Goal: Task Accomplishment & Management: Manage account settings

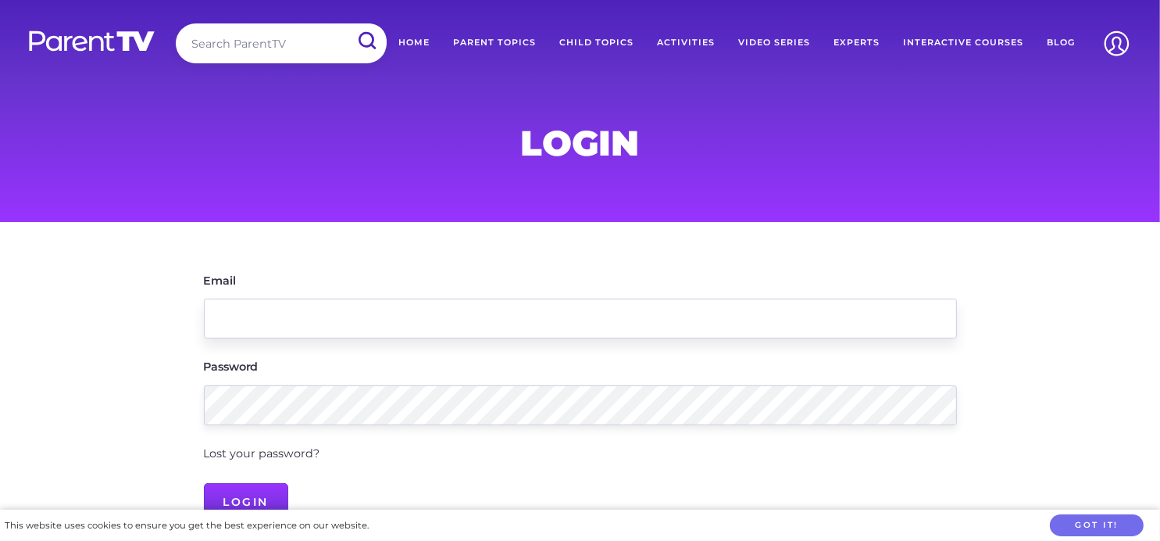
type input "sheryl.shermerewich@outlook.com"
click at [220, 492] on input "Login" at bounding box center [246, 502] width 85 height 38
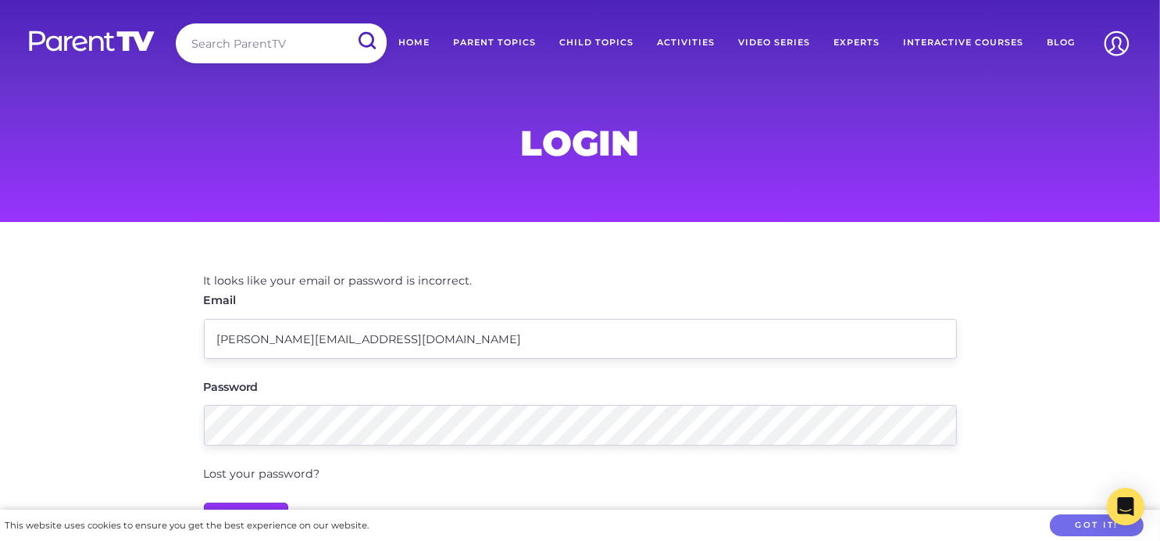
scroll to position [156, 0]
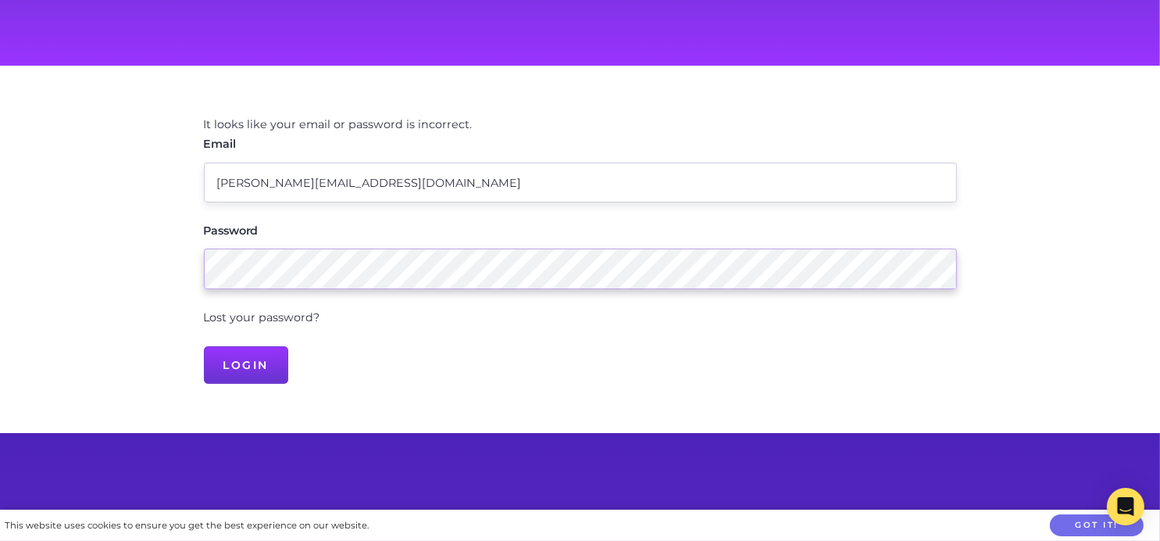
click at [149, 269] on main "It looks like your email or password is incorrect. Email sheryl.shermerewich@ou…" at bounding box center [580, 250] width 1160 height 368
click at [234, 354] on input "Login" at bounding box center [246, 365] width 85 height 38
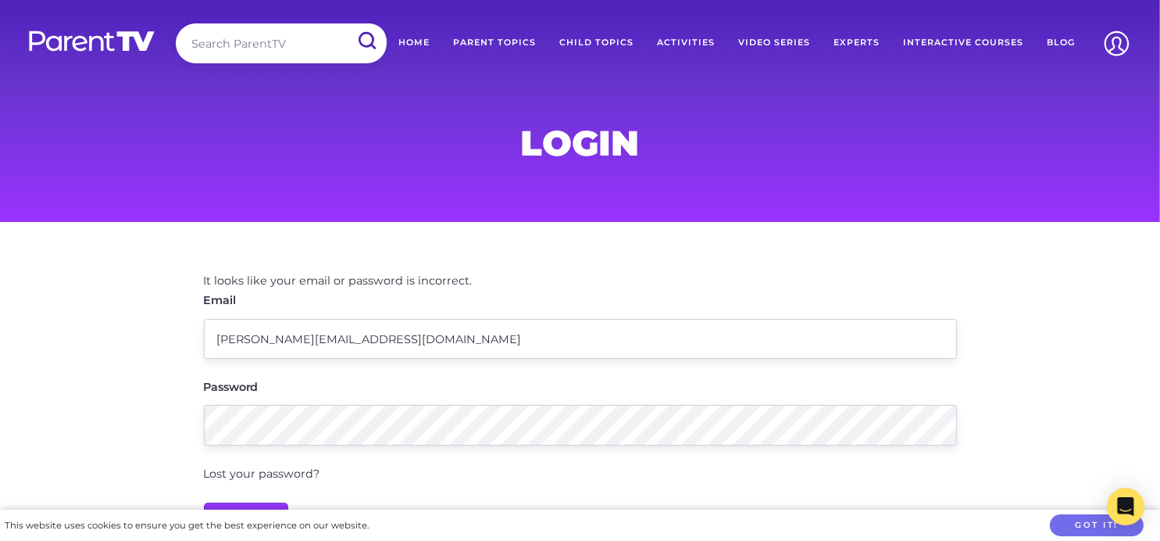
click at [420, 39] on link "Home" at bounding box center [414, 42] width 55 height 39
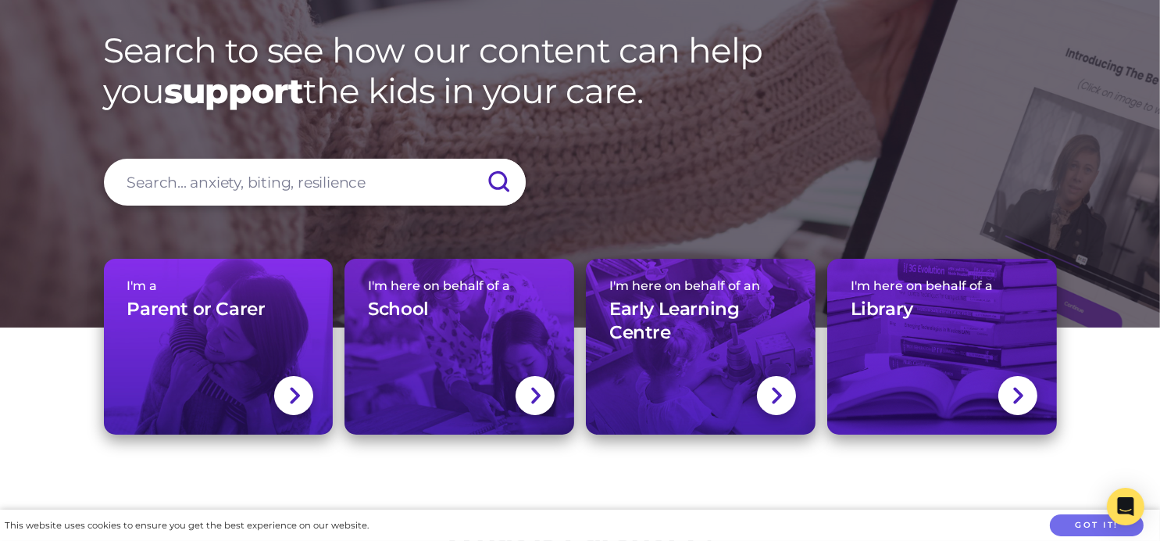
scroll to position [156, 0]
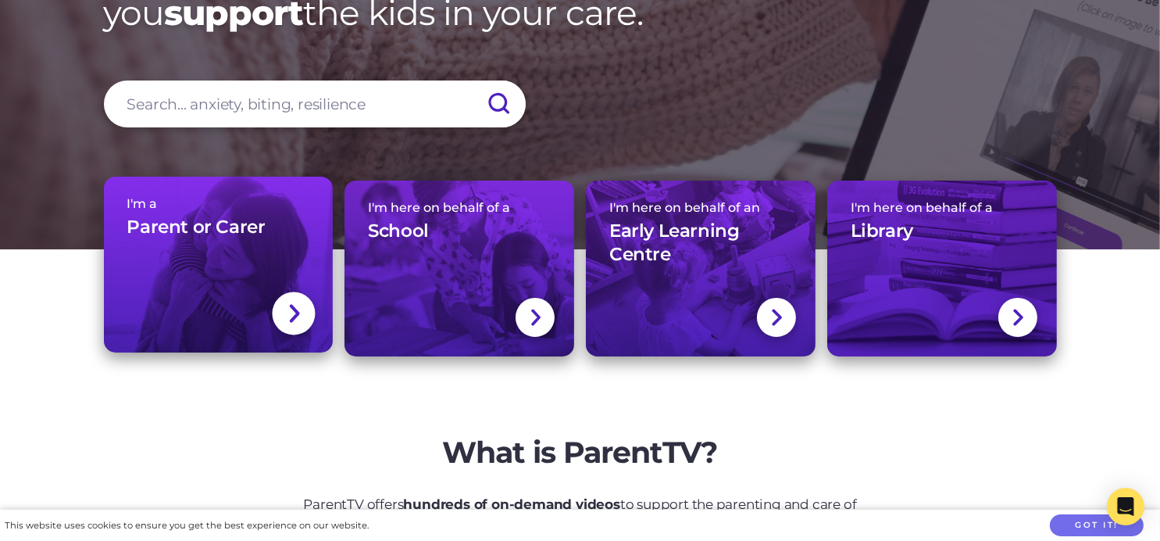
click at [295, 309] on img at bounding box center [294, 313] width 13 height 23
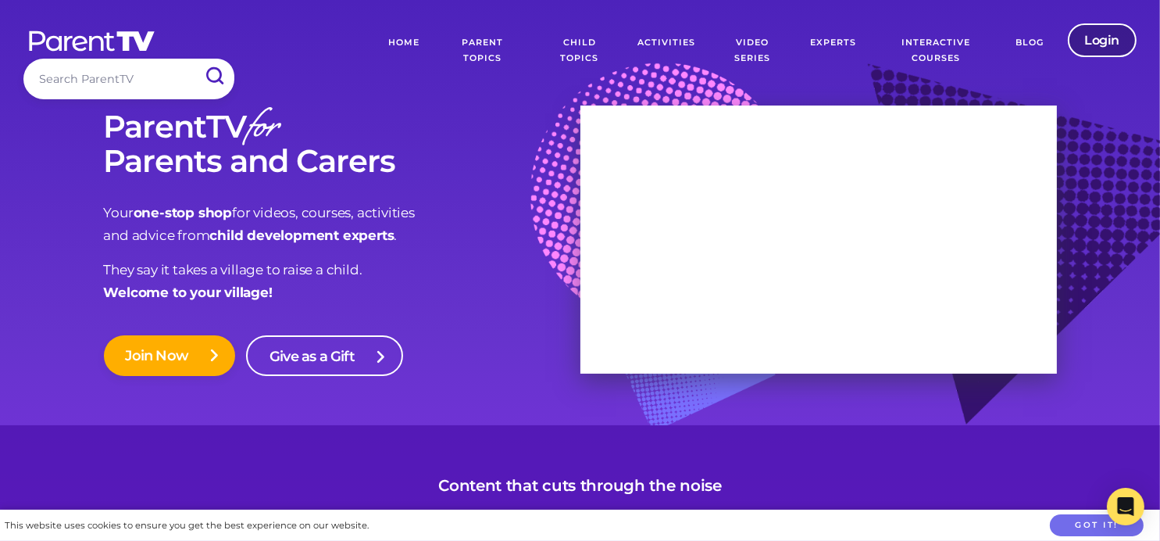
click at [1100, 41] on link "Login" at bounding box center [1103, 40] width 70 height 34
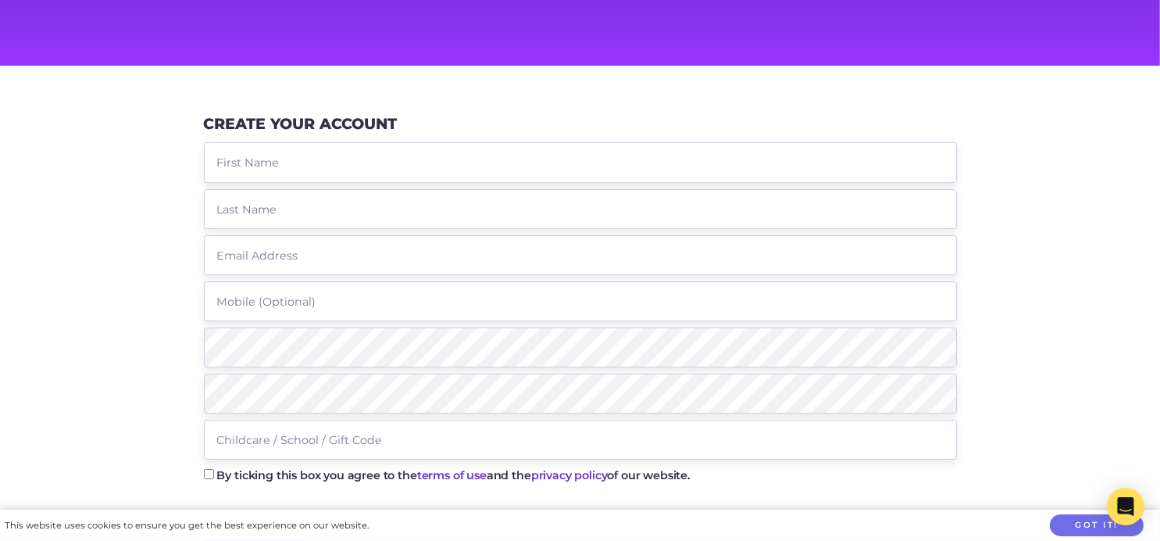
scroll to position [78, 0]
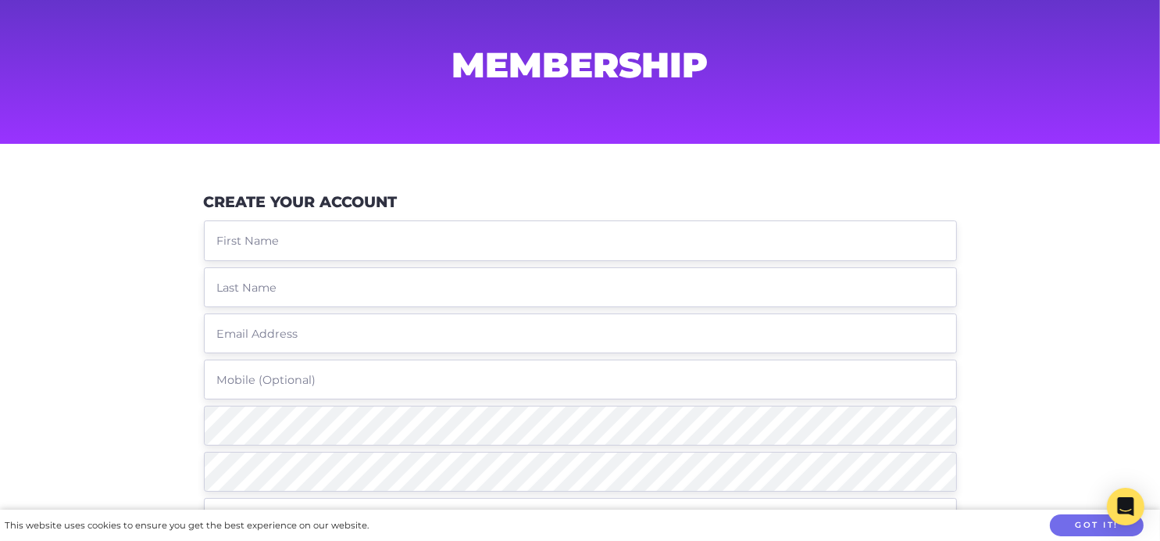
click at [295, 242] on input "text" at bounding box center [580, 240] width 753 height 40
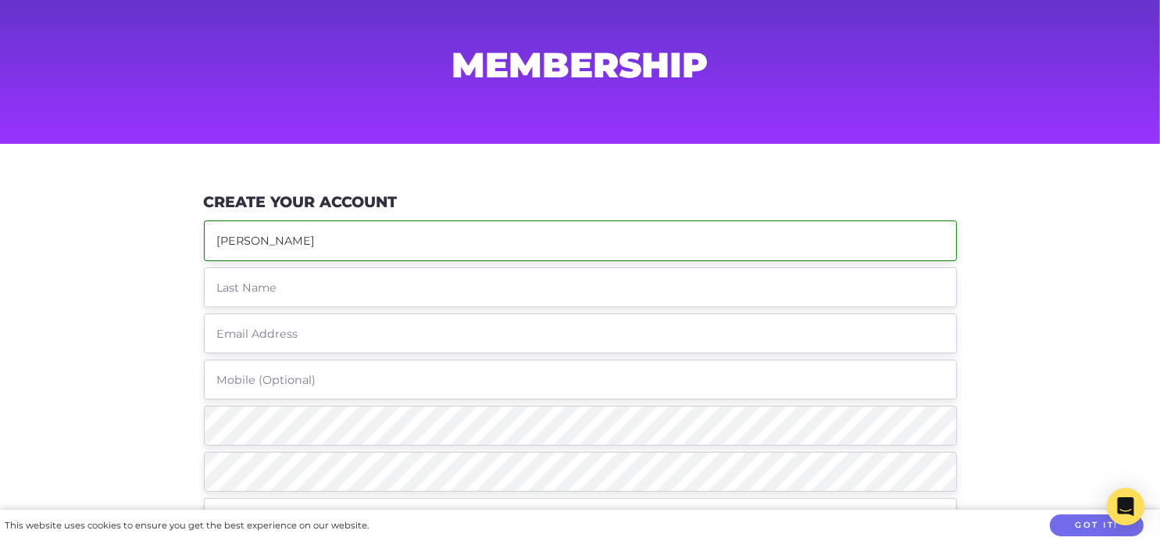
type input "Sheryl"
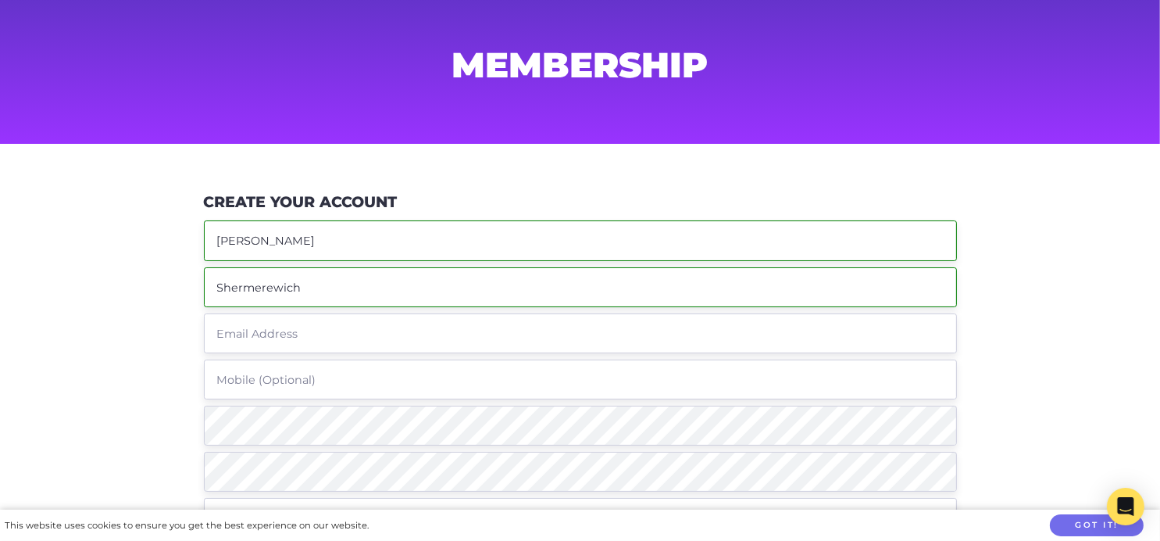
type input "Shermerewich"
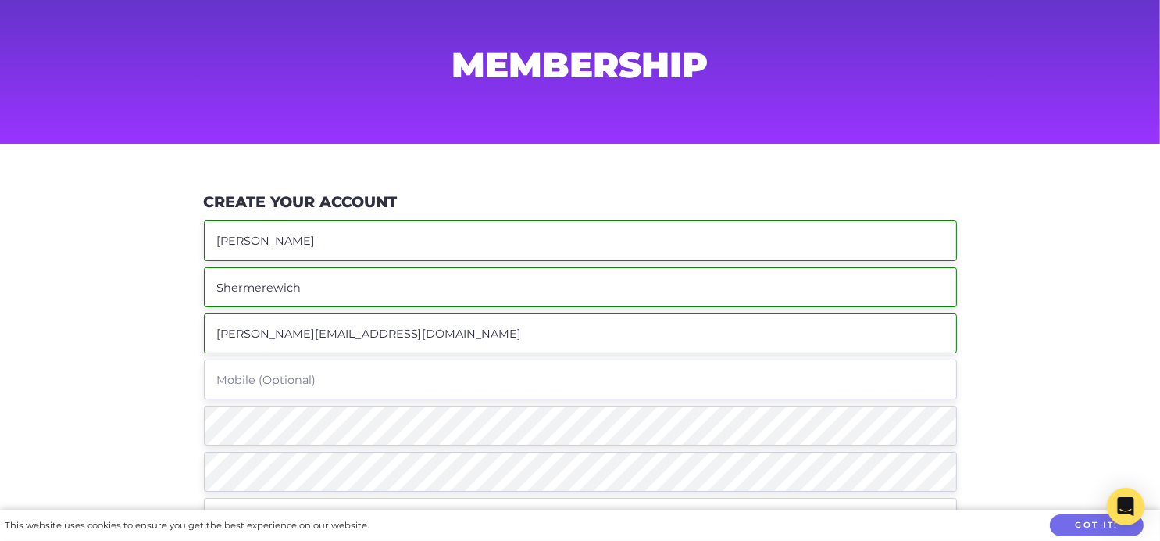
scroll to position [156, 0]
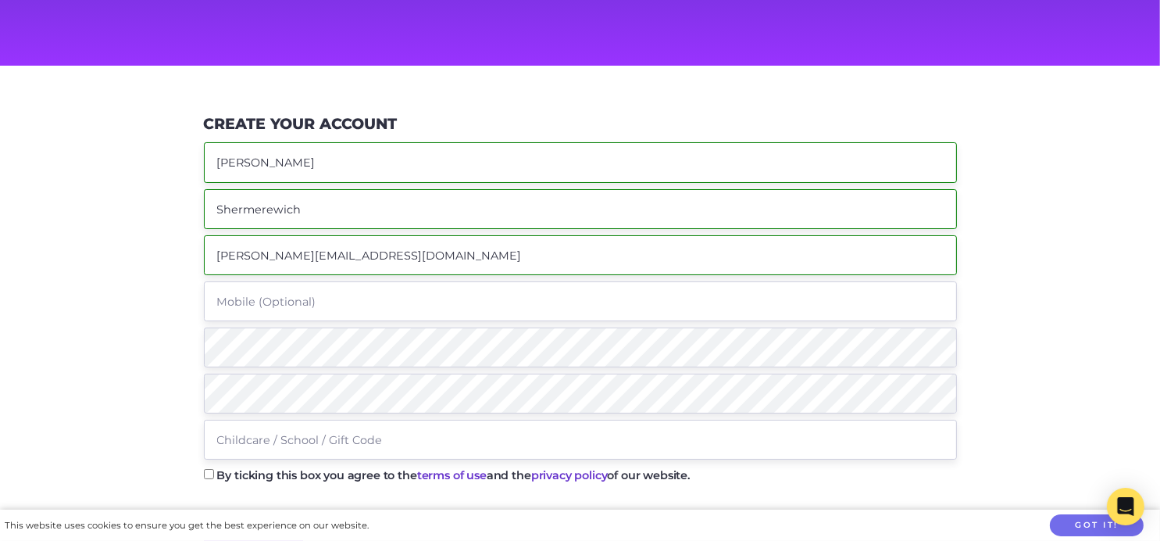
type input "sheryl.shermerewich@outlook.com"
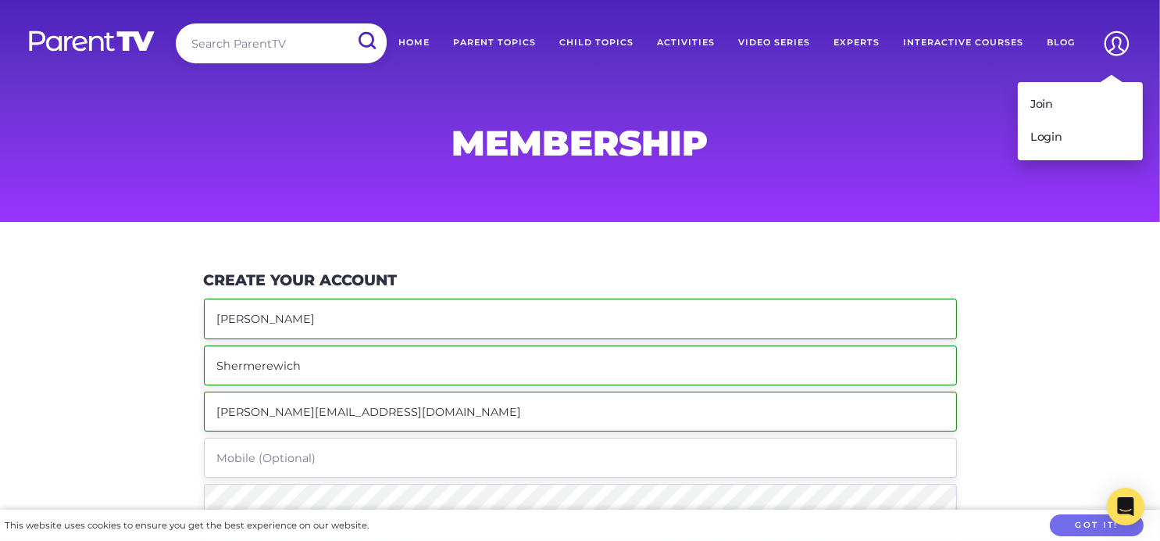
click at [1111, 46] on img at bounding box center [1117, 43] width 40 height 40
click at [1063, 134] on link "Login" at bounding box center [1080, 137] width 125 height 33
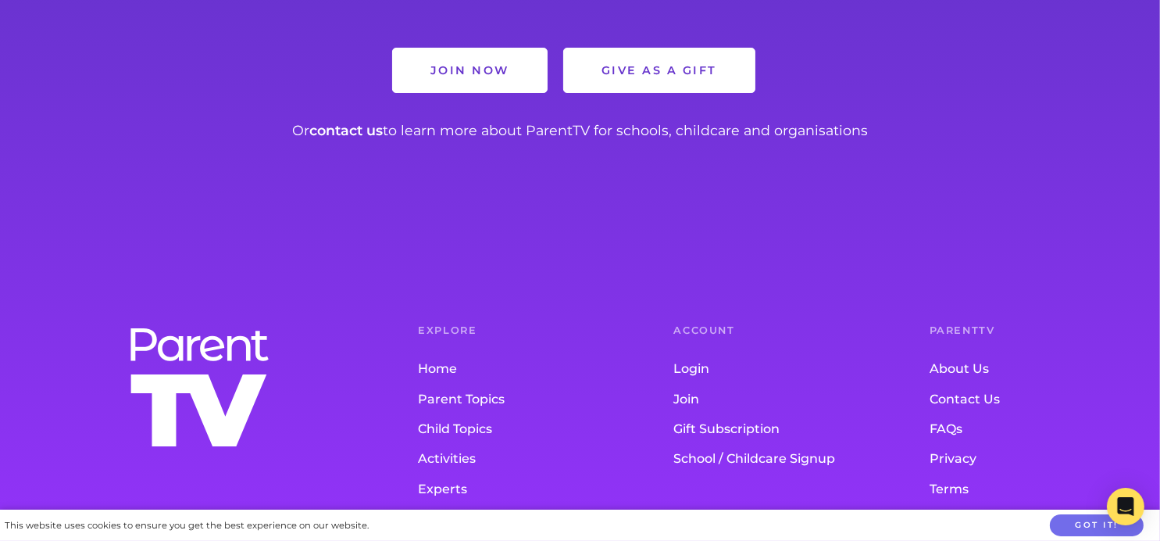
scroll to position [1102, 0]
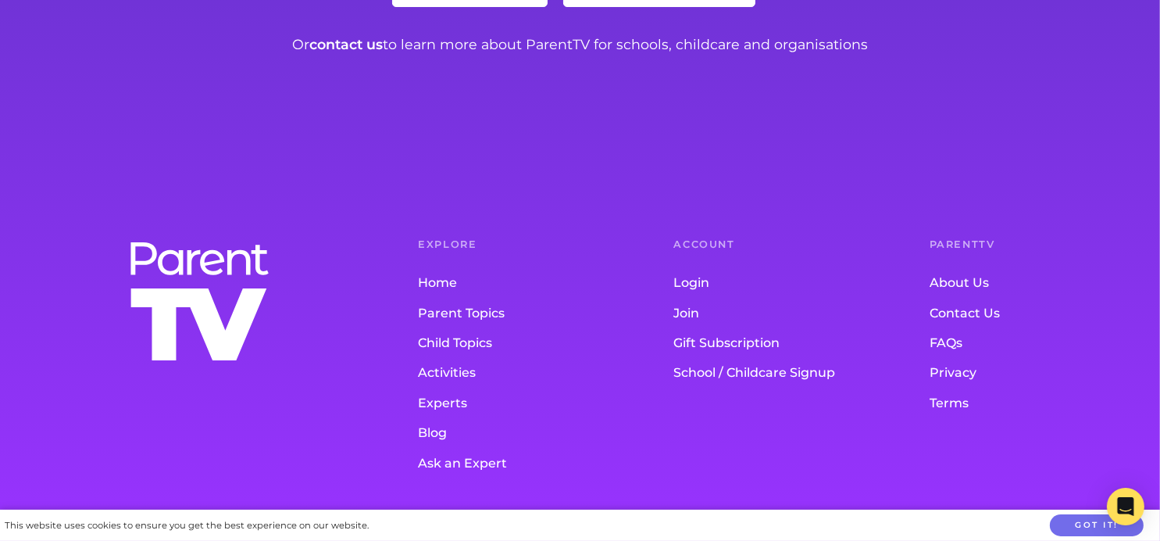
click at [751, 371] on link "School / Childcare Signup" at bounding box center [770, 374] width 193 height 30
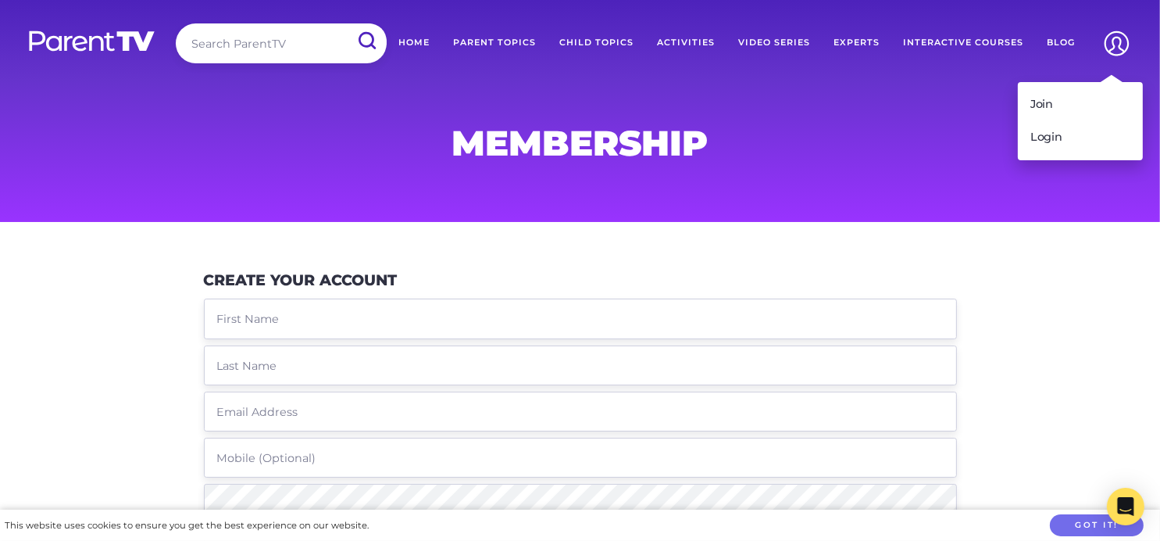
click at [1117, 36] on img at bounding box center [1117, 43] width 40 height 40
click at [1056, 138] on link "Login" at bounding box center [1080, 137] width 125 height 33
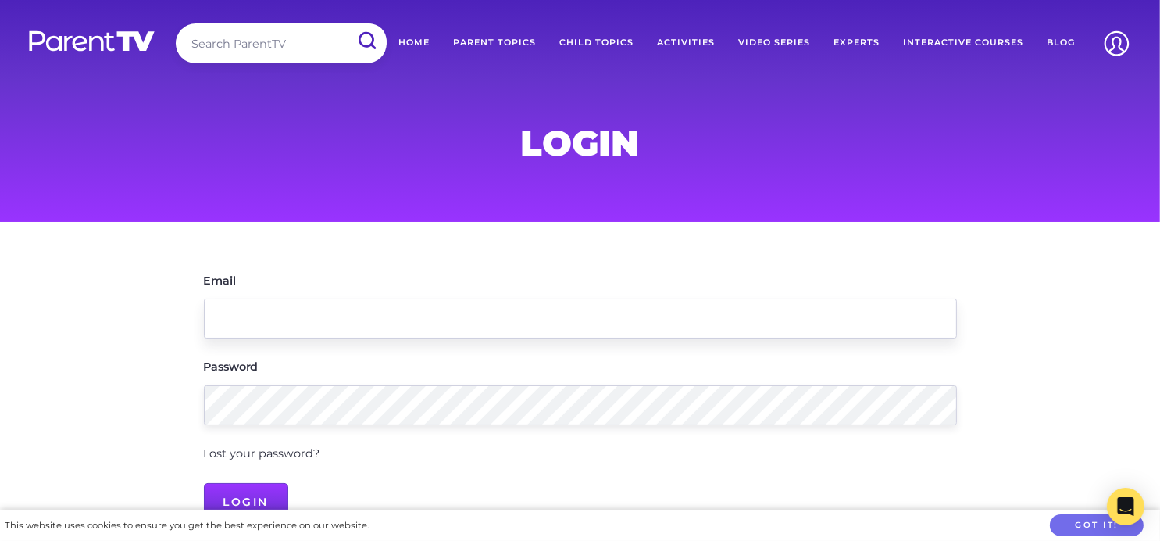
type input "[PERSON_NAME][EMAIL_ADDRESS][DOMAIN_NAME]"
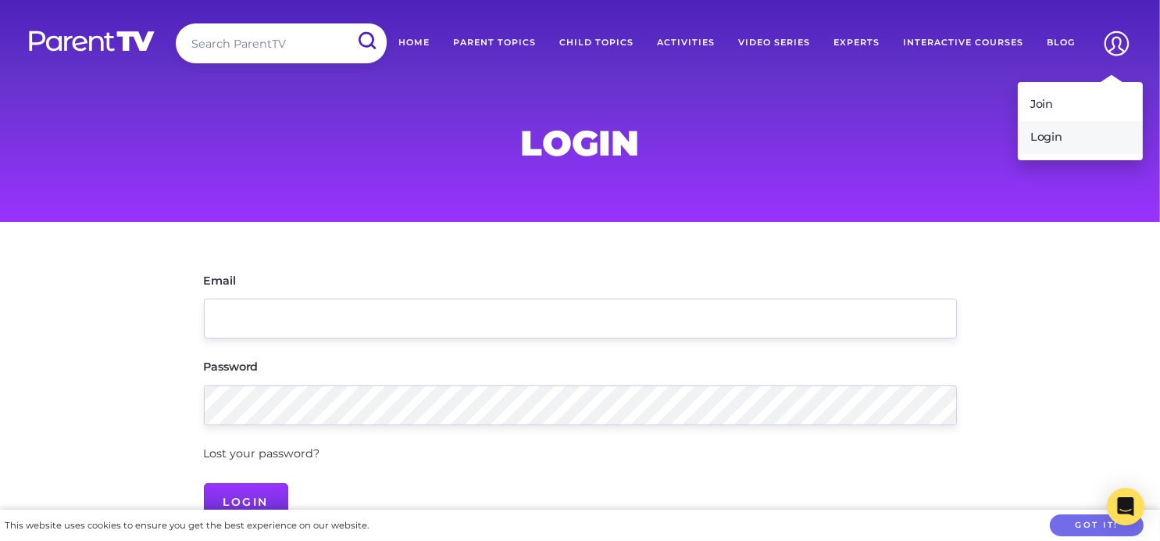
click at [1060, 136] on link "Login" at bounding box center [1080, 137] width 125 height 33
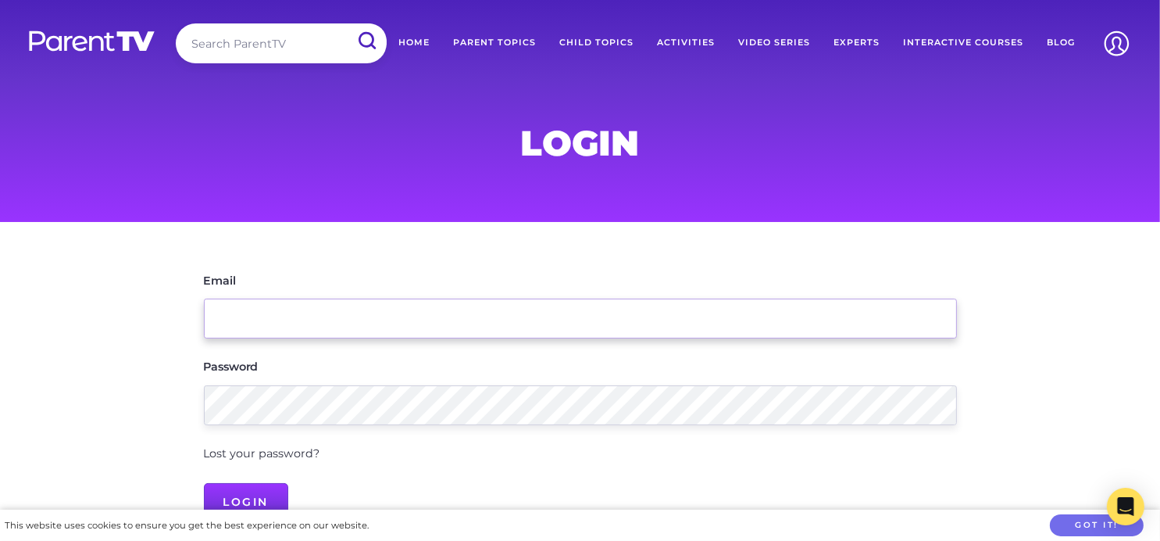
drag, startPoint x: 0, startPoint y: 0, endPoint x: 309, endPoint y: 313, distance: 440.3
click at [309, 313] on input "Email" at bounding box center [580, 318] width 753 height 40
type input "sherylh54@hotmail.com"
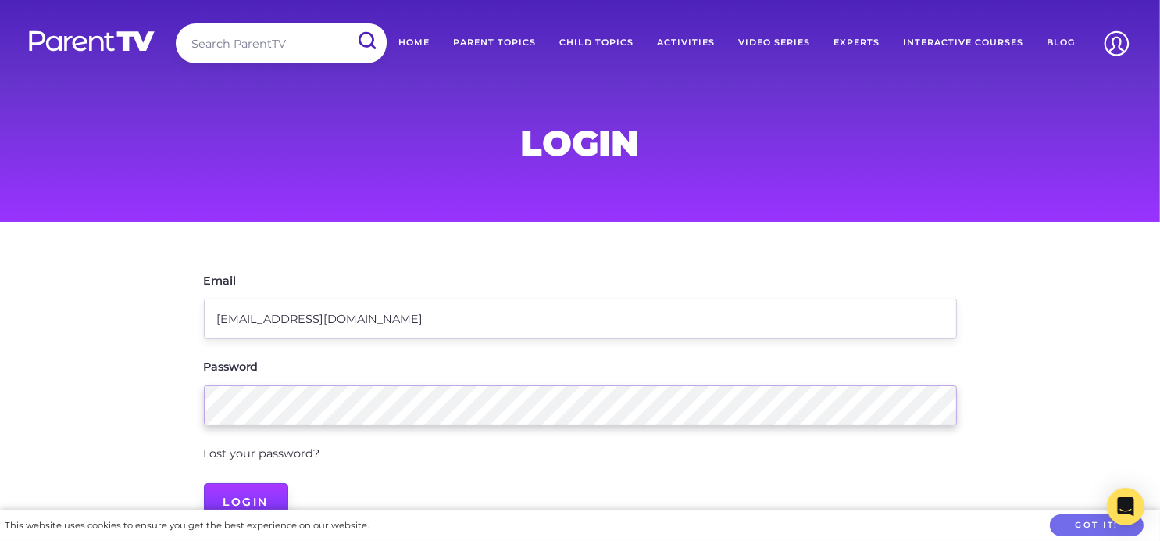
scroll to position [78, 0]
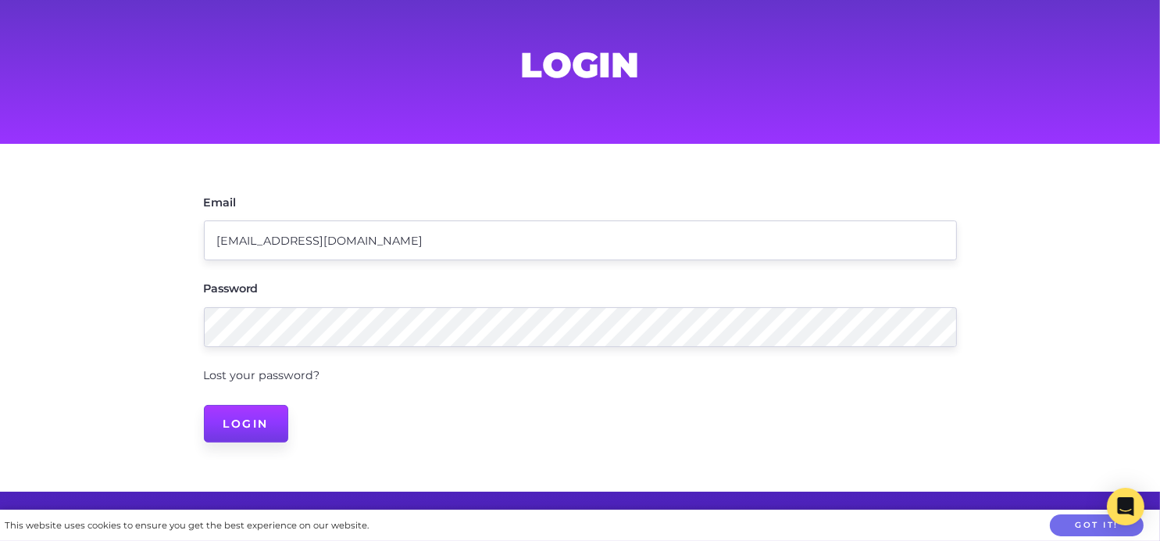
click at [248, 422] on input "Login" at bounding box center [246, 424] width 85 height 38
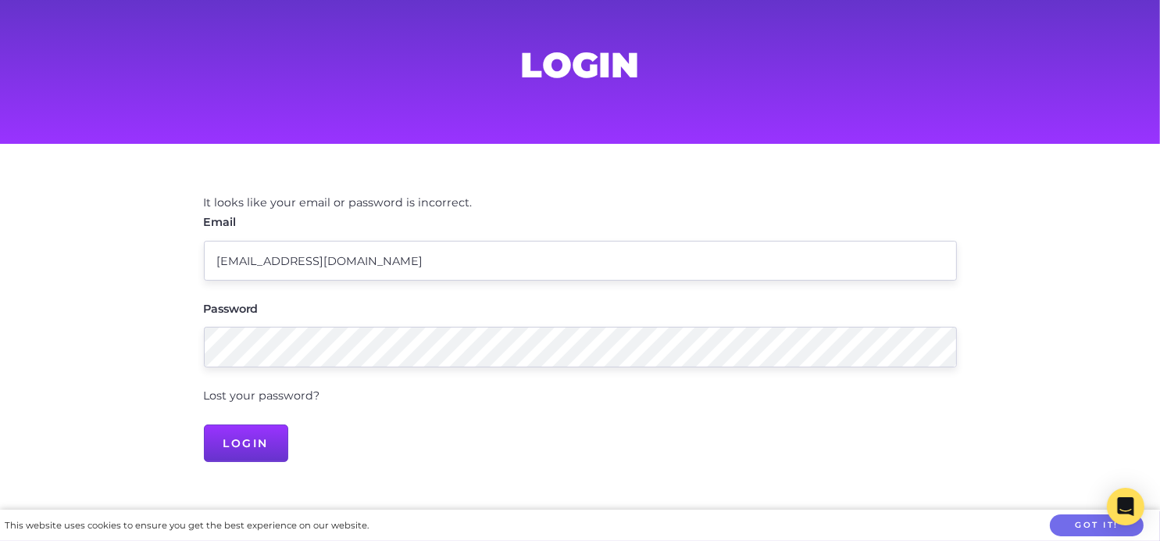
scroll to position [0, 0]
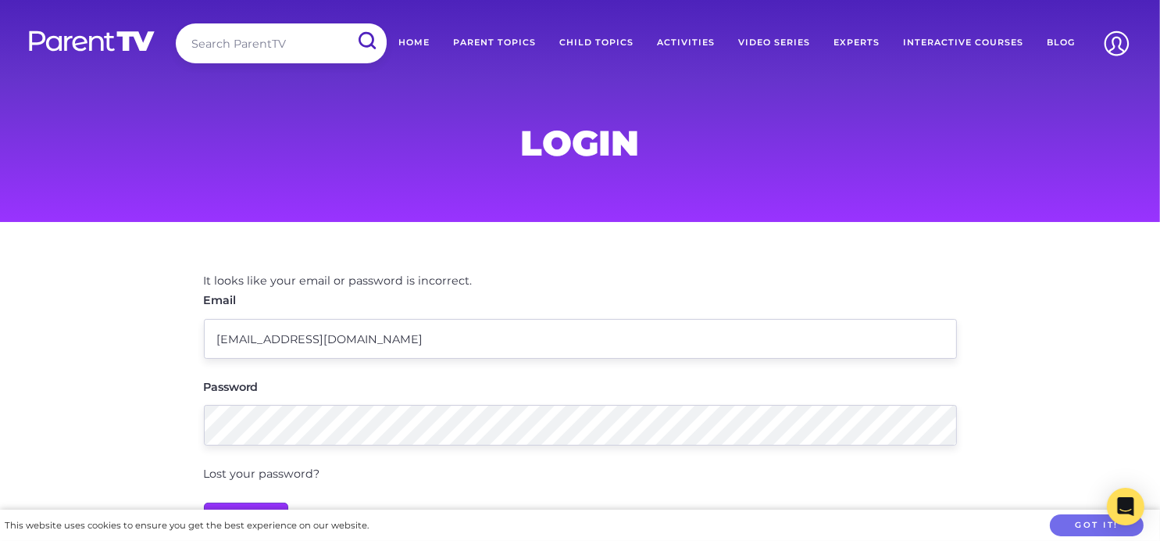
click at [1035, 81] on header "Search ParentTV Home Parent Topics Child Topics Activities Video Series Experts…" at bounding box center [580, 46] width 1160 height 93
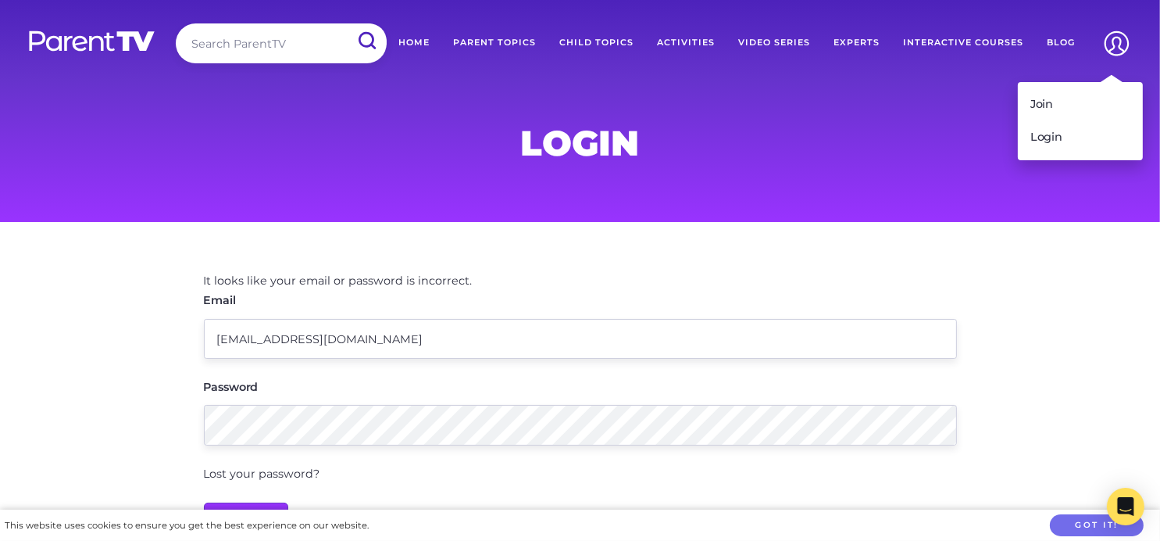
click at [1099, 44] on img at bounding box center [1117, 43] width 40 height 40
click at [1052, 103] on link "Join" at bounding box center [1080, 104] width 125 height 33
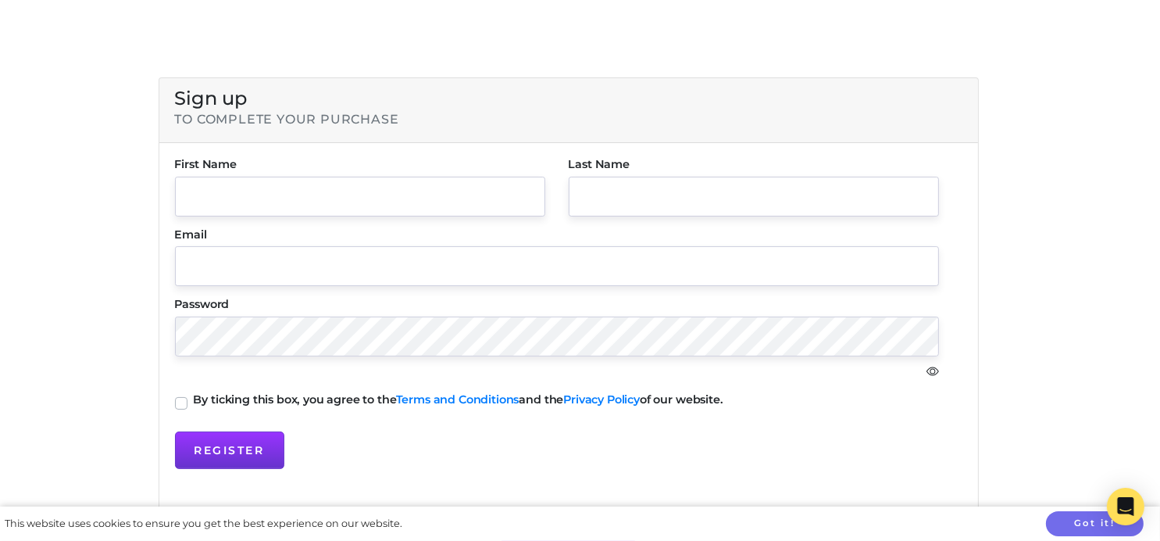
scroll to position [469, 0]
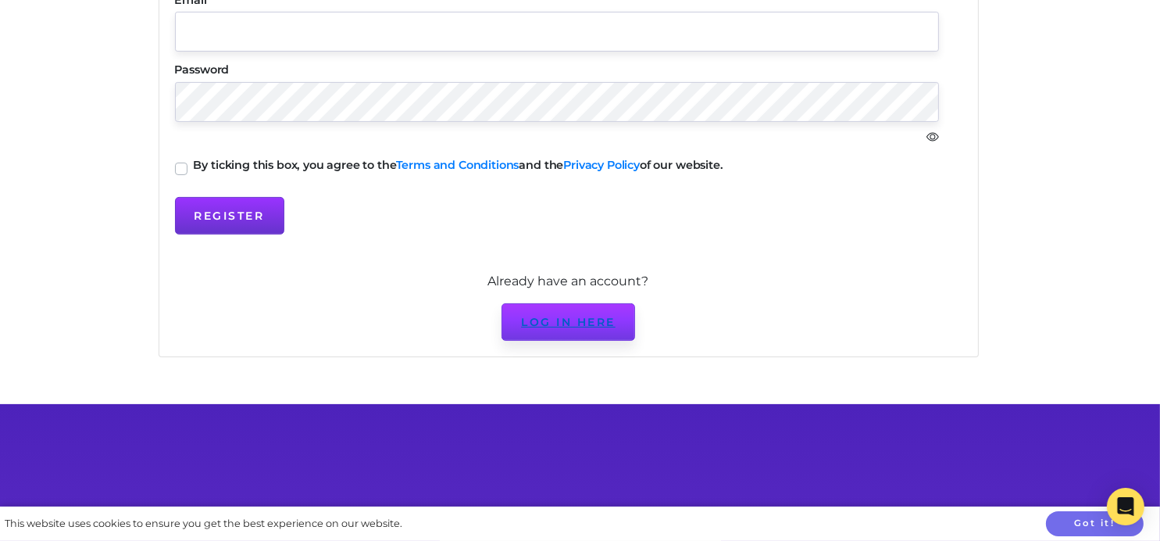
click at [530, 314] on link "Log in here" at bounding box center [569, 322] width 134 height 38
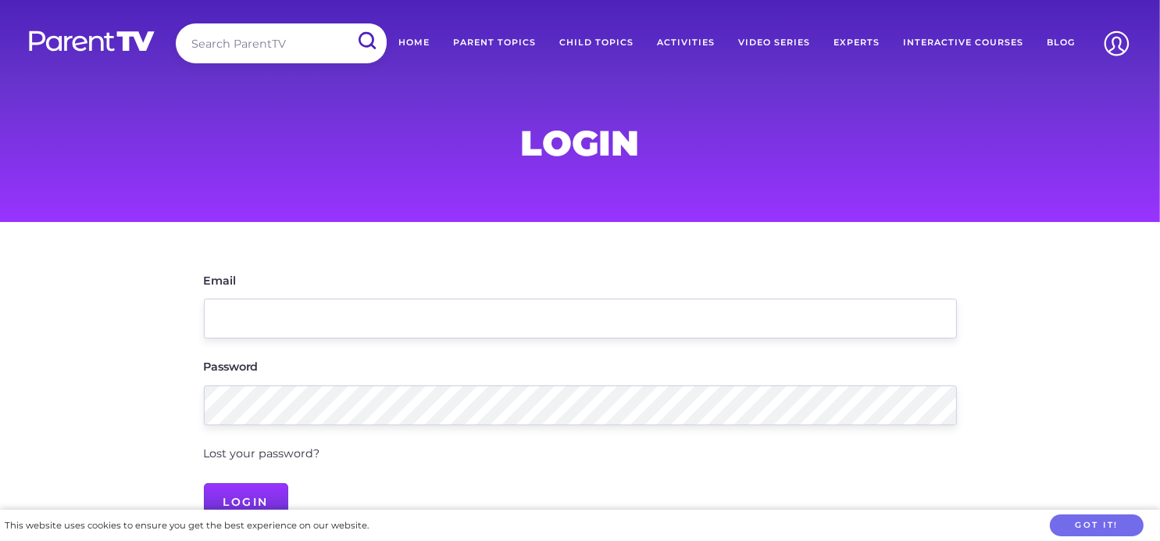
type input "[PERSON_NAME][EMAIL_ADDRESS][DOMAIN_NAME]"
click at [415, 41] on link "Home" at bounding box center [414, 42] width 55 height 39
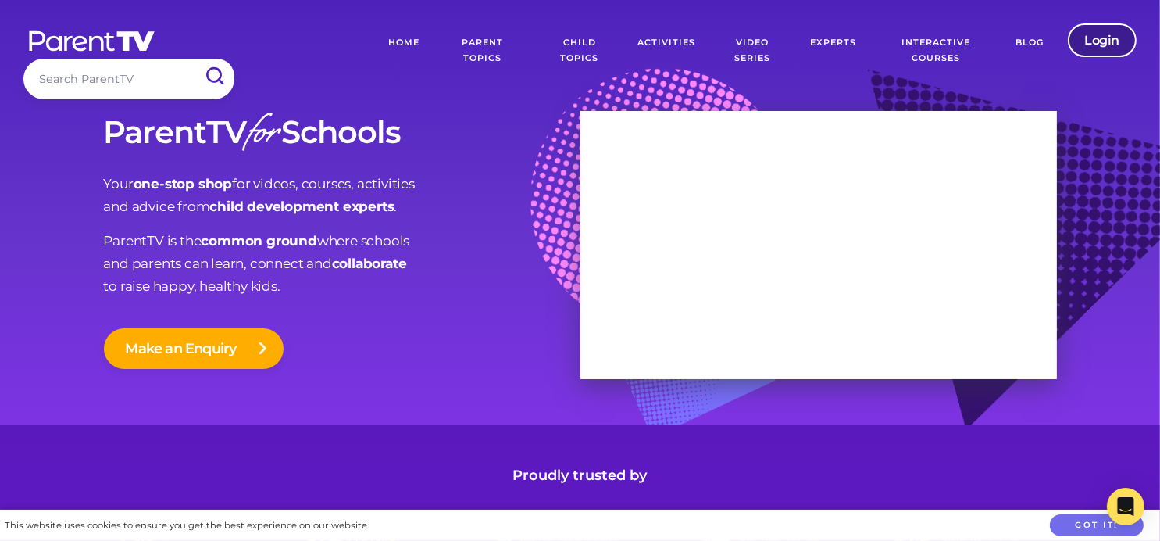
click at [1109, 39] on link "Login" at bounding box center [1103, 40] width 70 height 34
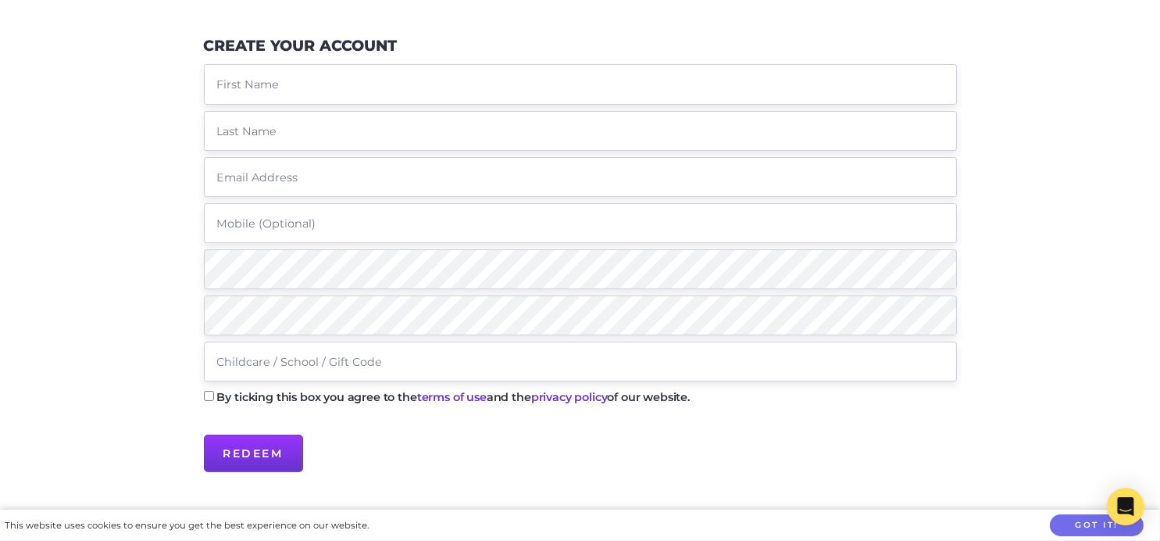
scroll to position [156, 0]
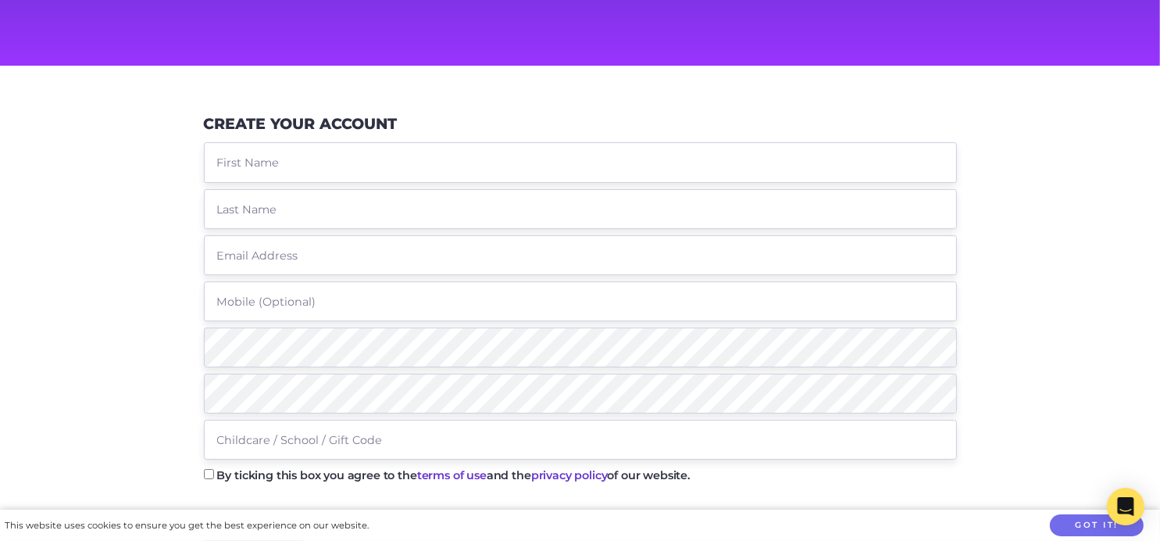
click at [281, 167] on input "text" at bounding box center [580, 162] width 753 height 40
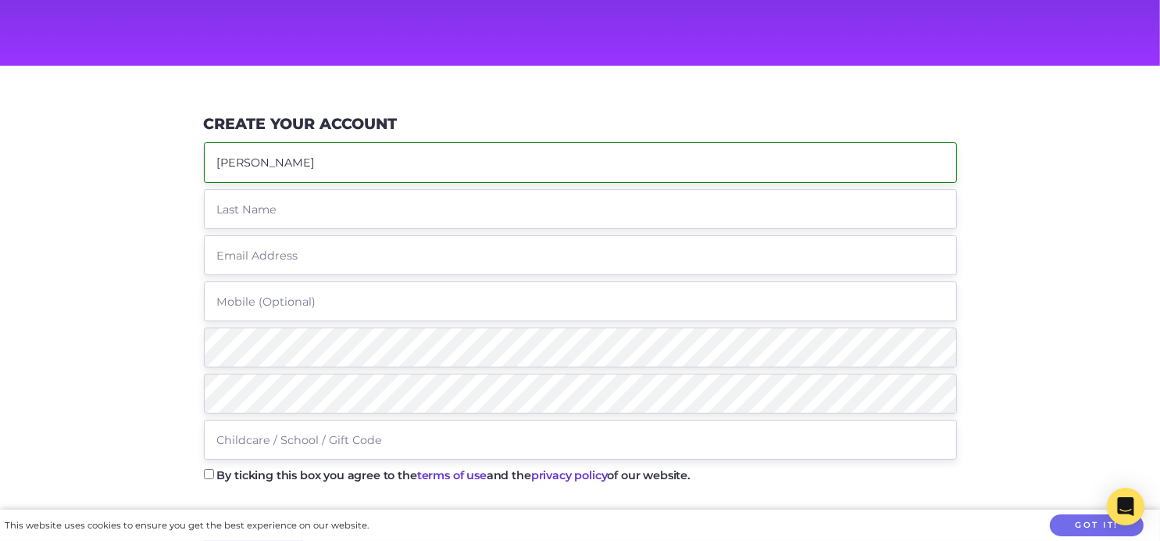
type input "[PERSON_NAME]"
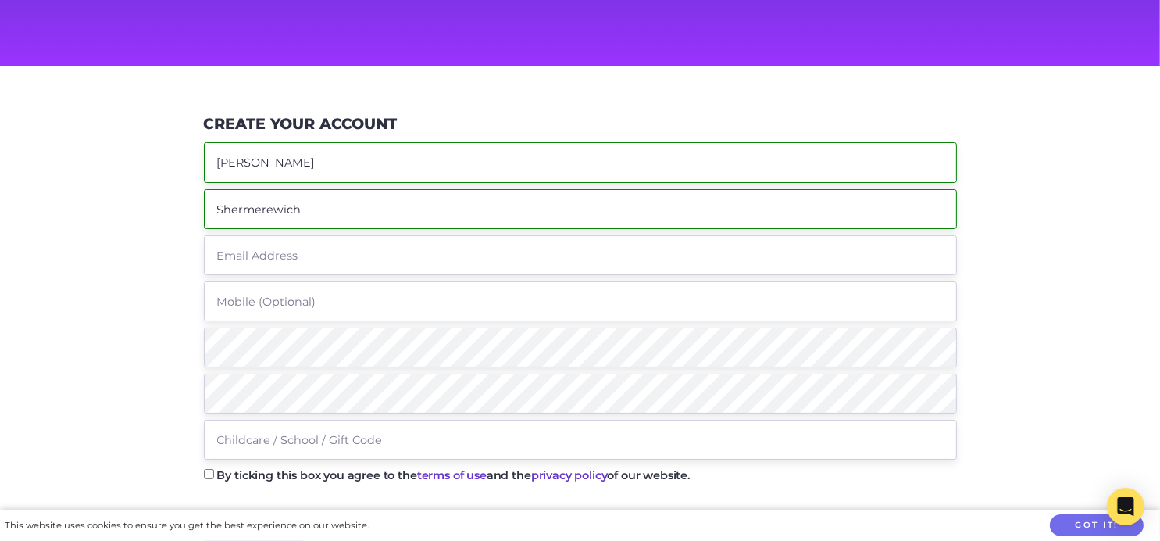
type input "Shermerewich"
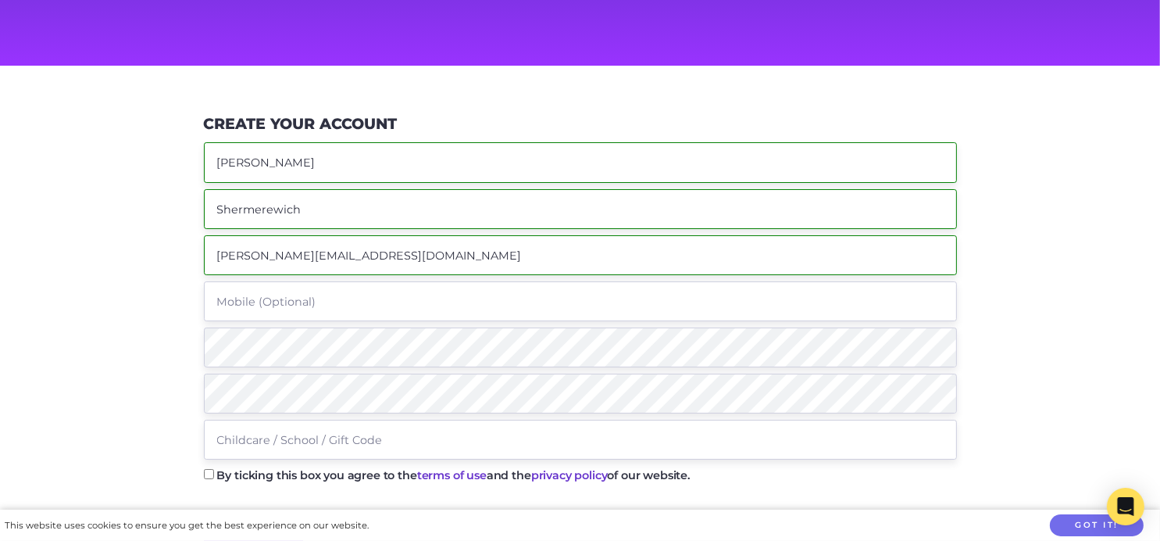
type input "[PERSON_NAME][EMAIL_ADDRESS][DOMAIN_NAME]"
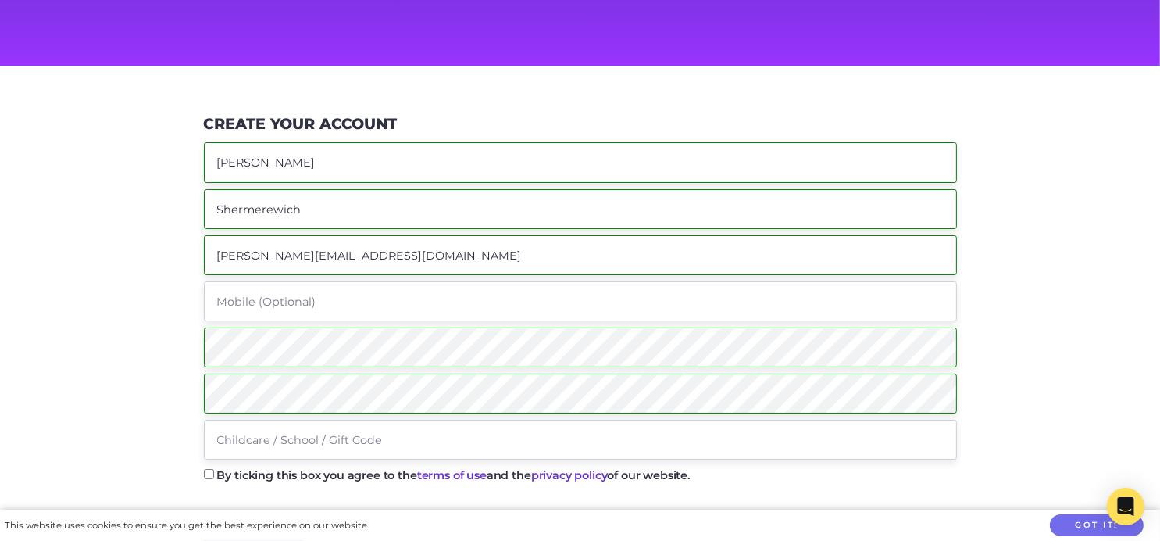
click at [302, 441] on input "text" at bounding box center [580, 440] width 753 height 40
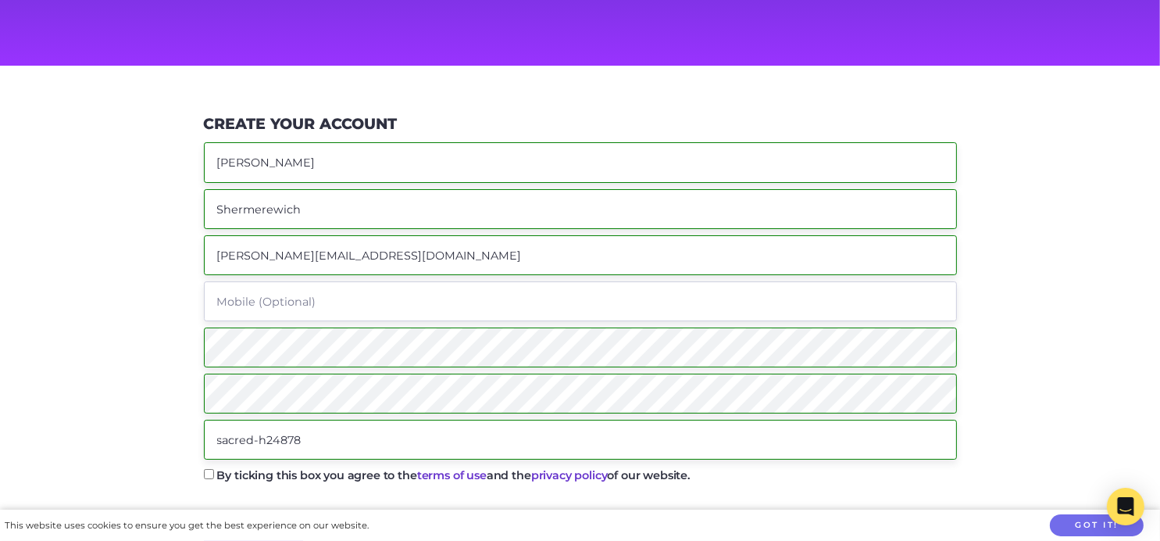
type input "sacred-h24878"
click at [207, 473] on input "By ticking this box you agree to the terms of use and the privacy policy of our…" at bounding box center [209, 474] width 10 height 10
checkbox input "true"
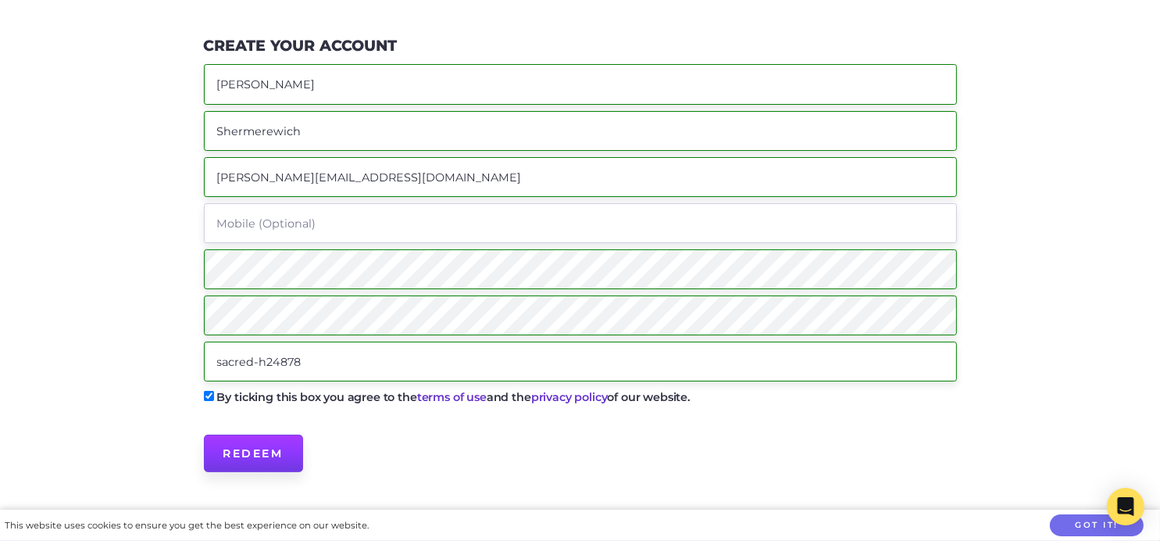
click at [258, 449] on input "Redeem" at bounding box center [253, 453] width 99 height 38
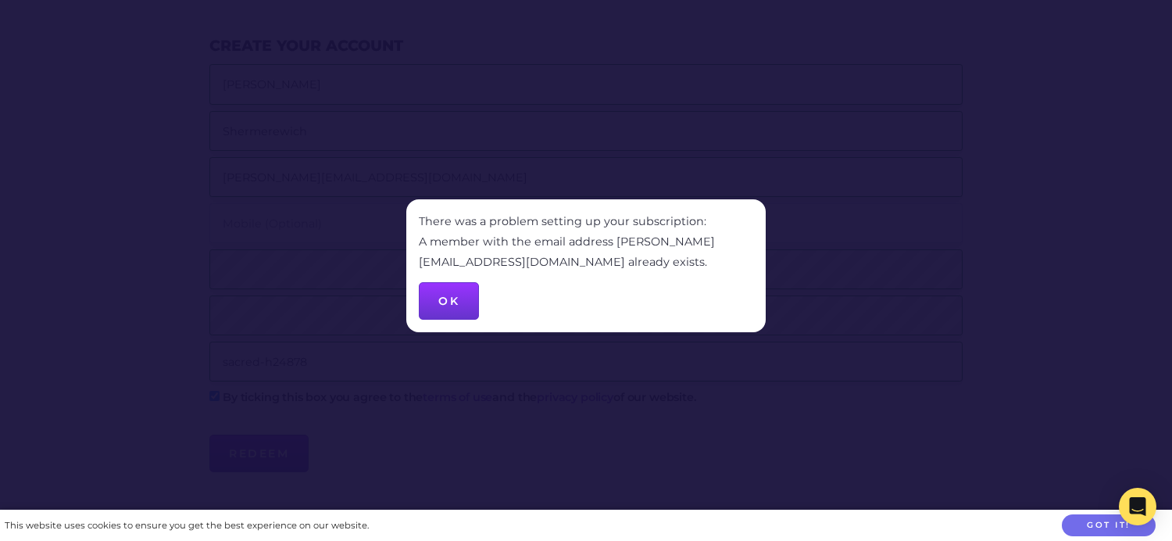
click at [460, 291] on button "OK" at bounding box center [449, 301] width 60 height 38
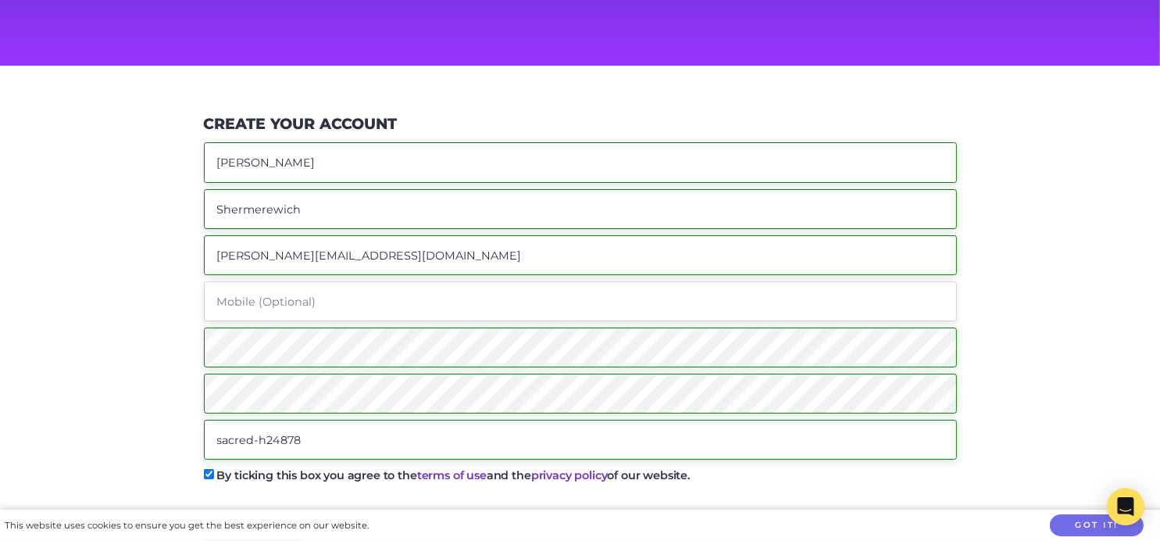
scroll to position [0, 0]
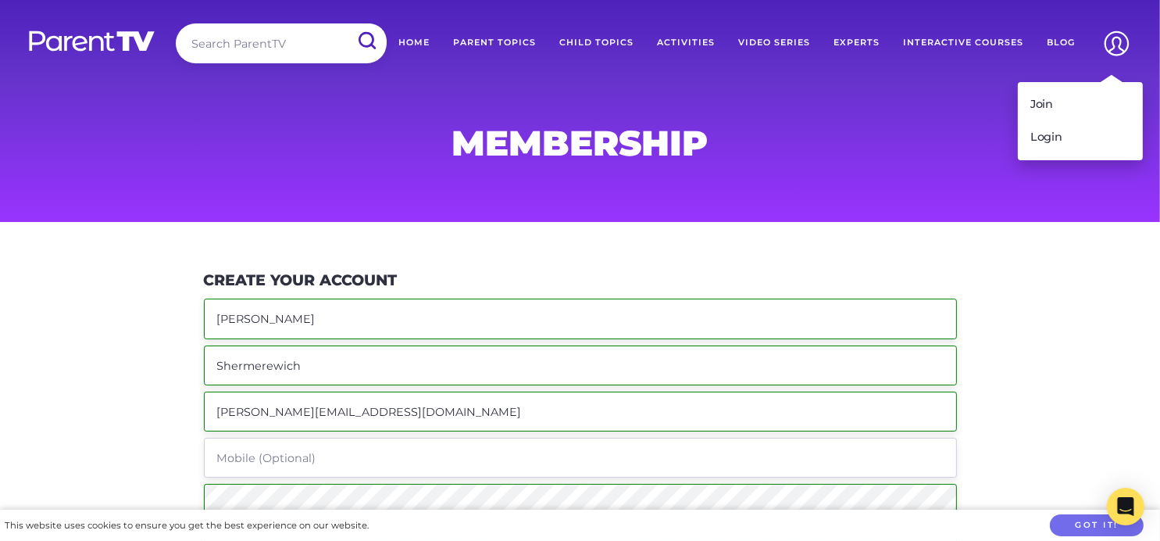
click at [1117, 44] on img at bounding box center [1117, 43] width 40 height 40
click at [1070, 134] on link "Login" at bounding box center [1080, 137] width 125 height 33
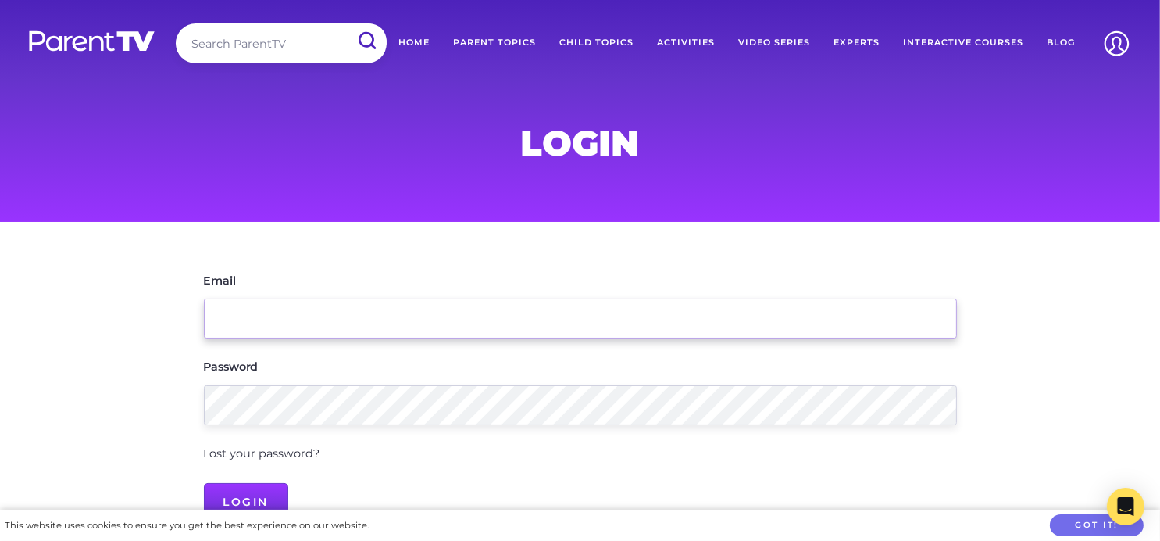
click at [290, 315] on input "Email" at bounding box center [580, 318] width 753 height 40
type input "[PERSON_NAME][EMAIL_ADDRESS][DOMAIN_NAME]"
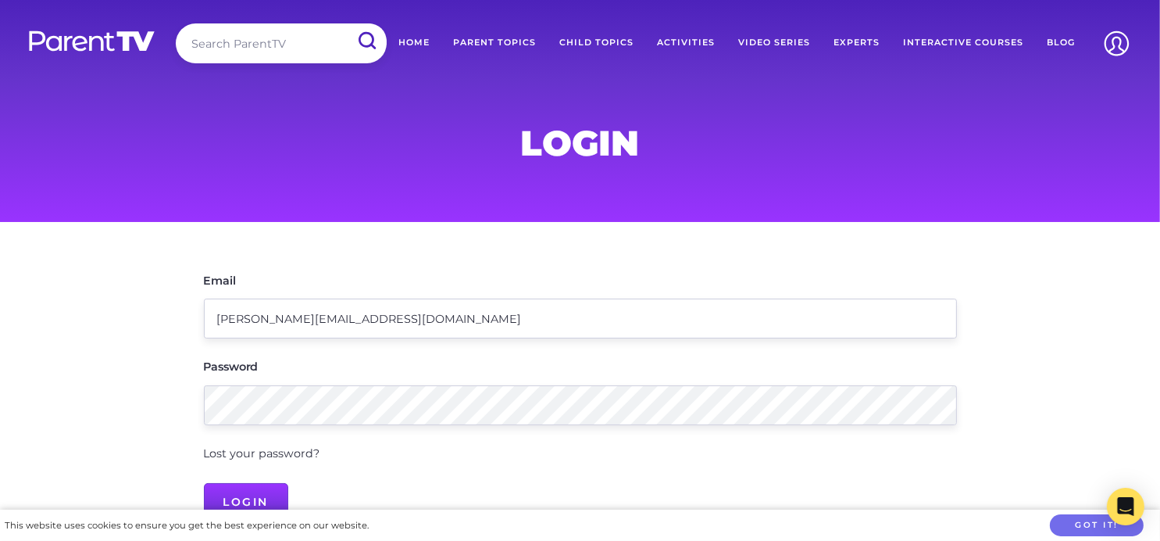
click at [280, 458] on link "Lost your password?" at bounding box center [262, 453] width 116 height 14
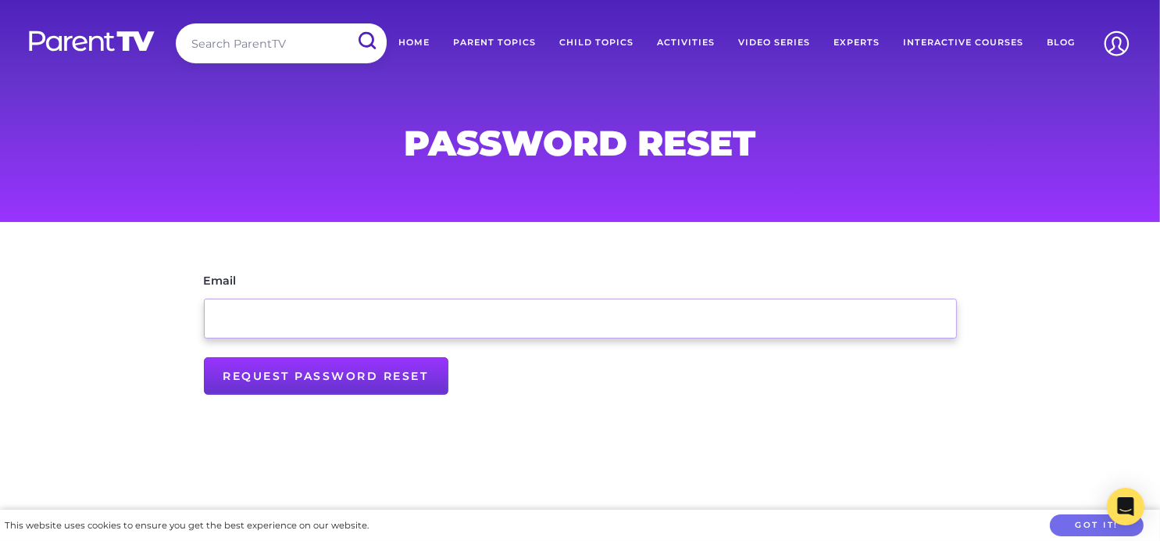
click at [280, 320] on input "Email" at bounding box center [580, 318] width 753 height 40
type input "[PERSON_NAME][EMAIL_ADDRESS][DOMAIN_NAME]"
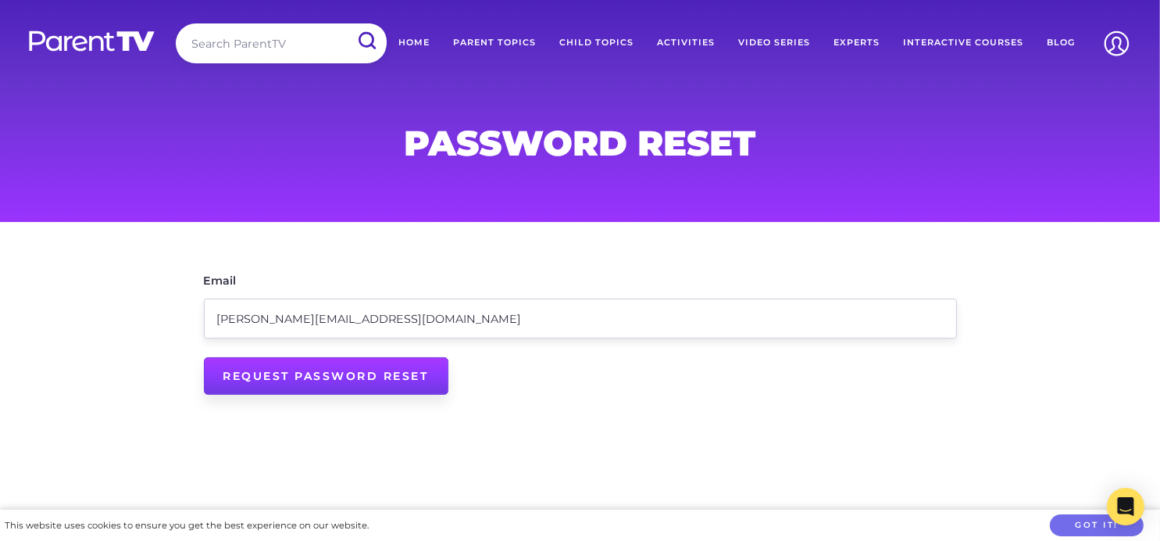
click at [290, 377] on input "Request Password Reset" at bounding box center [326, 376] width 245 height 38
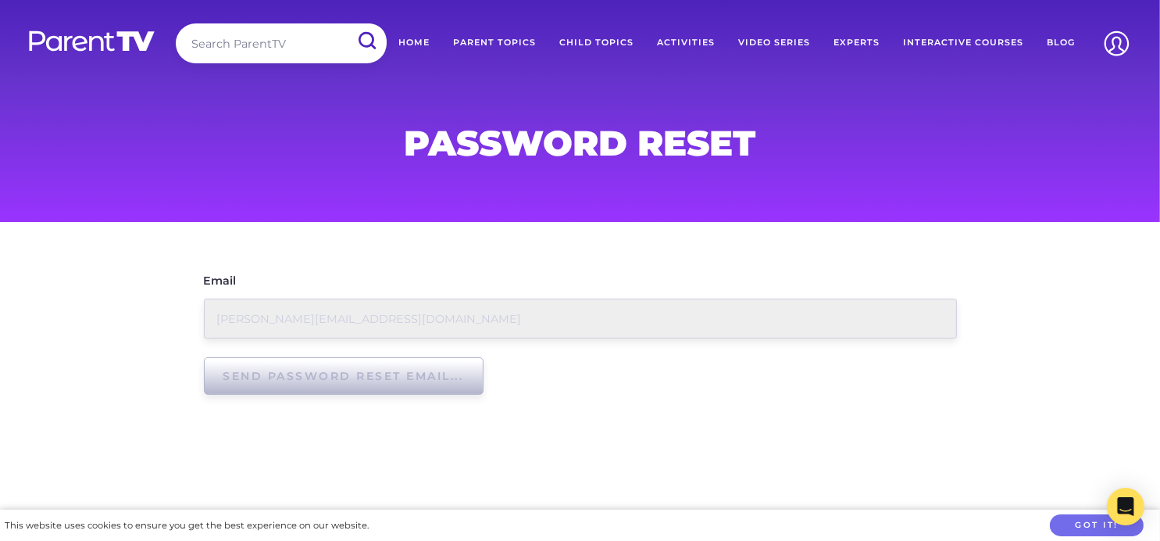
type input "Request Password Reset"
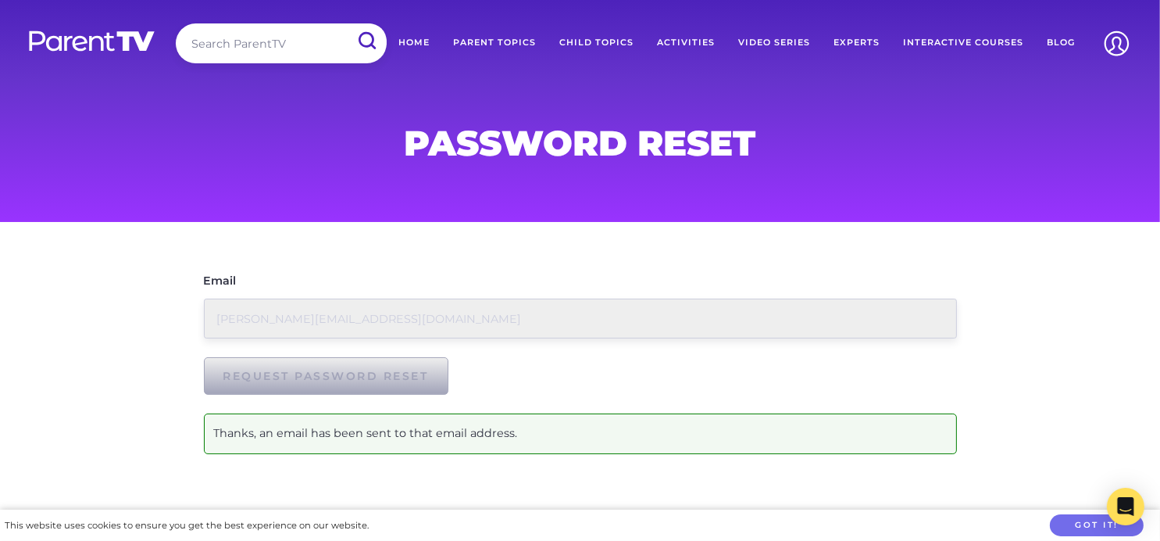
scroll to position [78, 0]
